Goal: Book appointment/travel/reservation

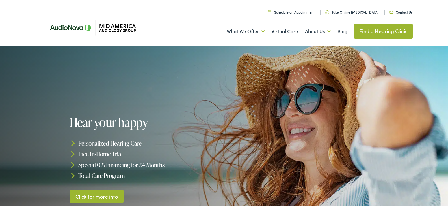
click at [396, 29] on link "Find a Hearing Clinic" at bounding box center [383, 30] width 59 height 15
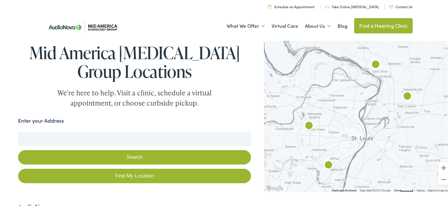
click at [306, 123] on img "AudioNova" at bounding box center [309, 126] width 14 height 14
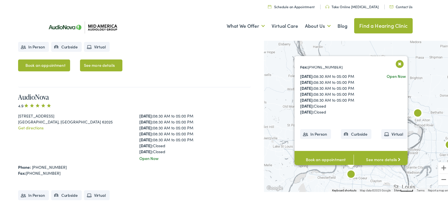
scroll to position [407, 0]
click at [311, 129] on li "In Person" at bounding box center [315, 133] width 31 height 10
click at [319, 154] on link "Book an appointment" at bounding box center [324, 159] width 59 height 18
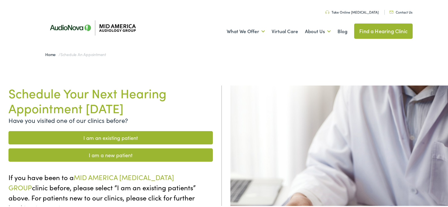
click at [112, 134] on link "I am an existing patient" at bounding box center [110, 136] width 205 height 13
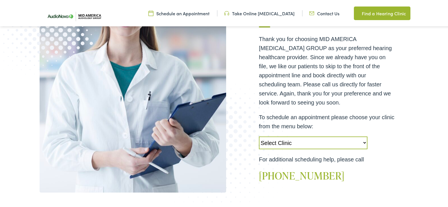
scroll to position [141, 0]
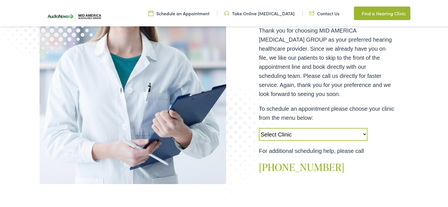
click at [358, 133] on select "Select Clinic [PERSON_NAME]-[GEOGRAPHIC_DATA]-AudioNova [STREET_ADDRESS]-AudioN…" at bounding box center [313, 133] width 109 height 13
select select "[URL][DOMAIN_NAME]"
click at [259, 127] on select "Select Clinic [PERSON_NAME]-[GEOGRAPHIC_DATA]-AudioNova [STREET_ADDRESS]-AudioN…" at bounding box center [313, 133] width 109 height 13
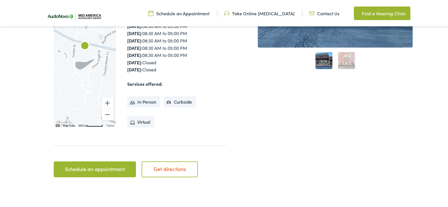
scroll to position [198, 0]
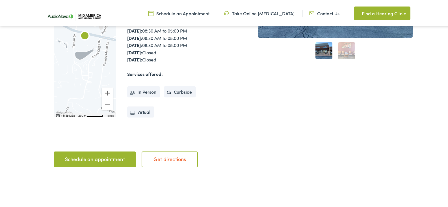
click at [92, 158] on link "Schedule an appointment" at bounding box center [95, 159] width 82 height 16
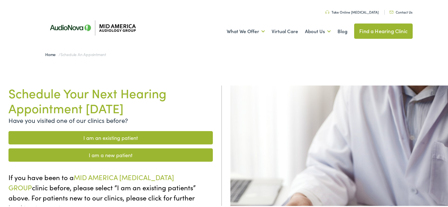
click at [115, 137] on link "I am an existing patient" at bounding box center [110, 136] width 205 height 13
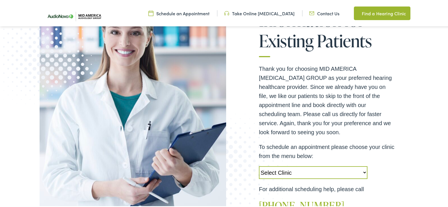
scroll to position [113, 0]
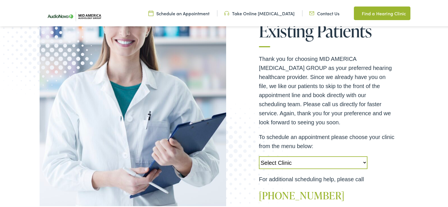
click at [359, 162] on select "Select Clinic [PERSON_NAME]-[GEOGRAPHIC_DATA]-AudioNova [STREET_ADDRESS]-AudioN…" at bounding box center [313, 161] width 109 height 13
select select "[URL][DOMAIN_NAME]"
click at [259, 155] on select "Select Clinic [PERSON_NAME]-[GEOGRAPHIC_DATA]-AudioNova [STREET_ADDRESS]-AudioN…" at bounding box center [313, 161] width 109 height 13
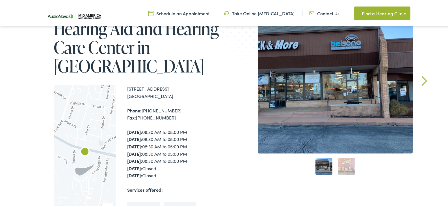
scroll to position [90, 0]
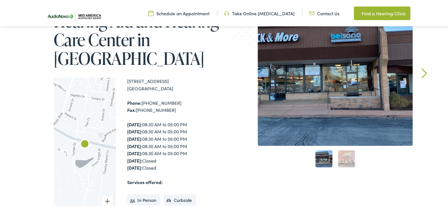
drag, startPoint x: 126, startPoint y: 115, endPoint x: 196, endPoint y: 154, distance: 80.5
click at [196, 154] on div "[STREET_ADDRESS] Phone: [PHONE_NUMBER] Fax: [PHONE_NUMBER] [DATE]: 08:30 AM to …" at bounding box center [176, 151] width 99 height 148
copy div "[STREET_ADDRESS] Phone: [PHONE_NUMBER] Fax: [PHONE_NUMBER] [DATE]: 08:30 AM to …"
click at [343, 156] on link "2" at bounding box center [346, 157] width 17 height 17
